Goal: Communication & Community: Answer question/provide support

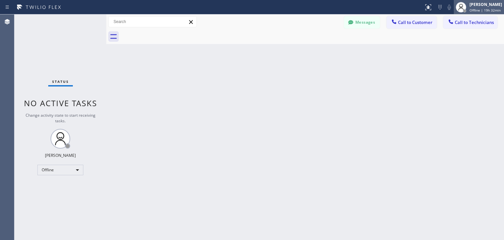
click at [486, 11] on span "Offline | 19h 32min" at bounding box center [485, 10] width 31 height 5
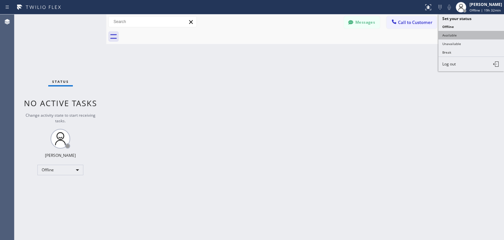
click at [471, 38] on button "Available" at bounding box center [472, 35] width 66 height 9
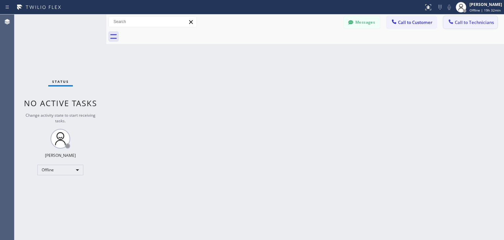
click at [487, 25] on span "Call to Technicians" at bounding box center [474, 22] width 39 height 6
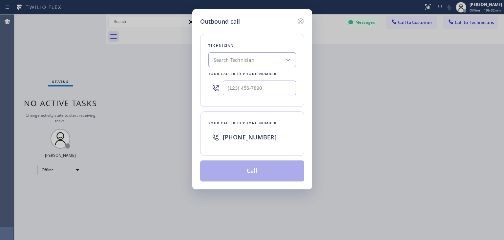
click at [244, 68] on div "Technician Search Technician Your caller id phone number" at bounding box center [252, 70] width 104 height 73
click at [251, 66] on div "Search Technician" at bounding box center [253, 59] width 88 height 15
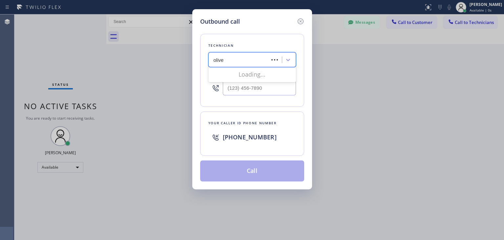
type input "[PERSON_NAME]"
click at [249, 77] on div "[PERSON_NAME]" at bounding box center [253, 74] width 88 height 12
type input "[PHONE_NUMBER]"
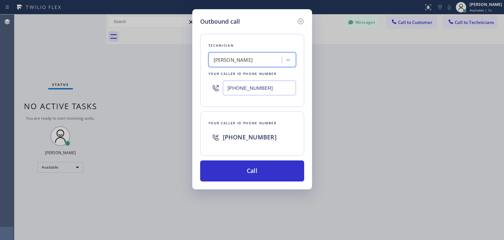
drag, startPoint x: 248, startPoint y: 126, endPoint x: 253, endPoint y: 159, distance: 33.6
click at [253, 159] on div "Technician option [PERSON_NAME], selected. 1 result available. Select is focuse…" at bounding box center [252, 103] width 104 height 155
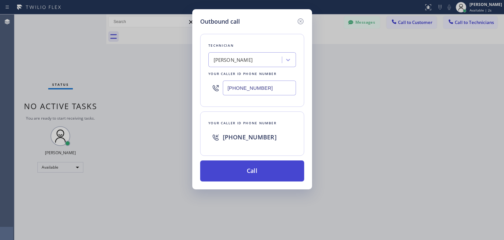
click at [252, 166] on button "Call" at bounding box center [252, 170] width 104 height 21
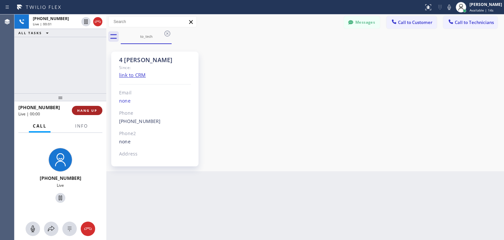
click at [83, 109] on span "HANG UP" at bounding box center [87, 110] width 20 height 5
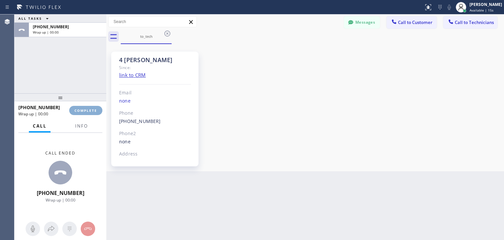
click at [83, 109] on span "COMPLETE" at bounding box center [86, 110] width 23 height 5
